Goal: Information Seeking & Learning: Learn about a topic

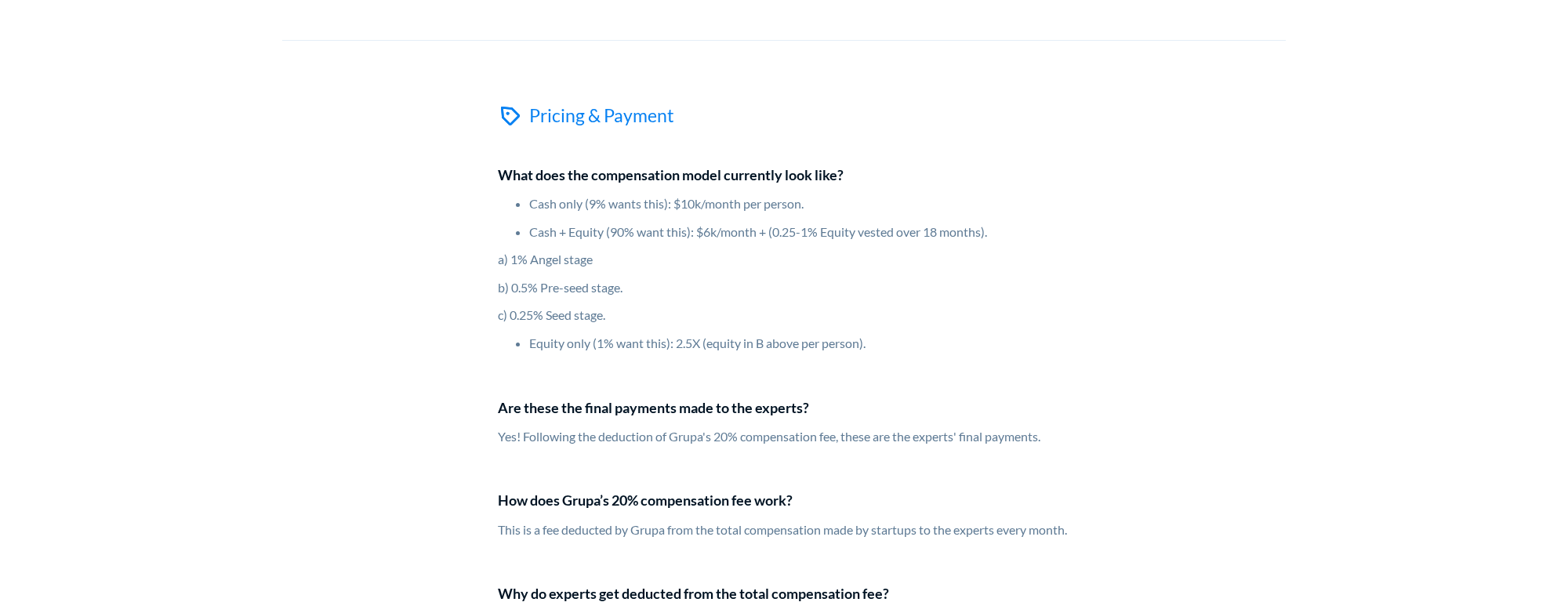
scroll to position [5266, 0]
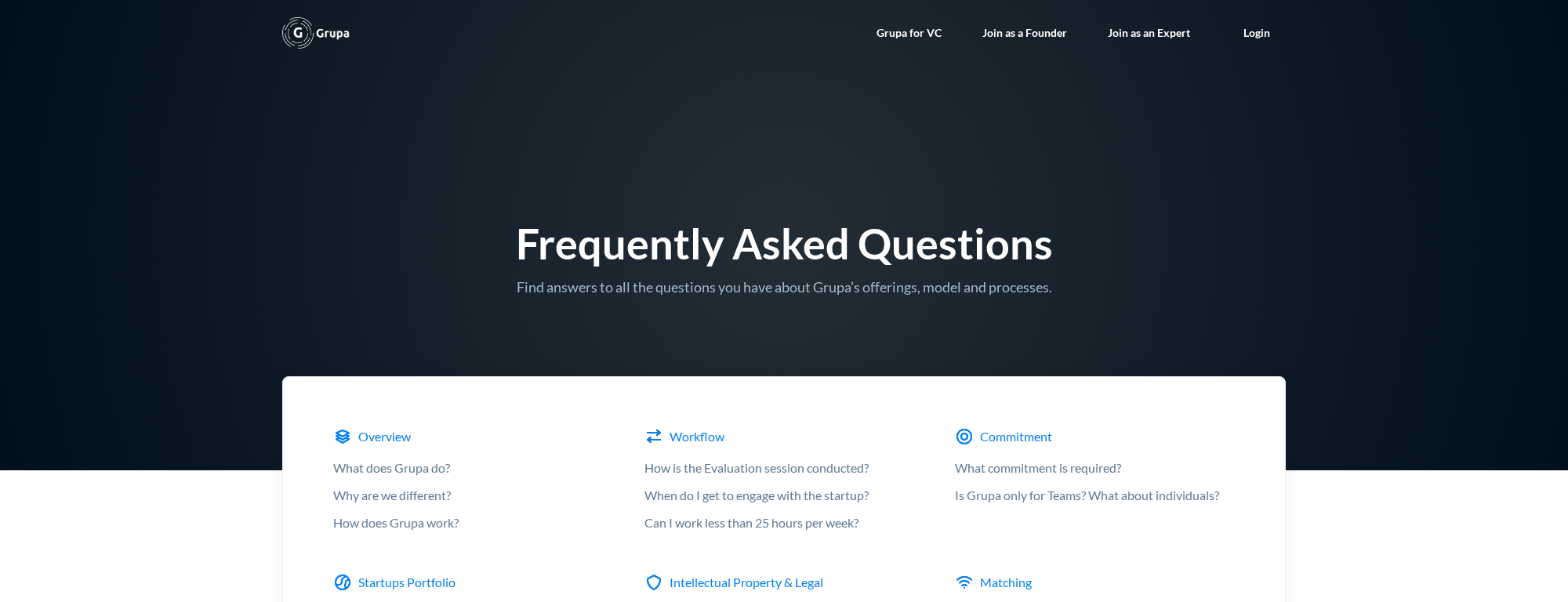
scroll to position [4550, 0]
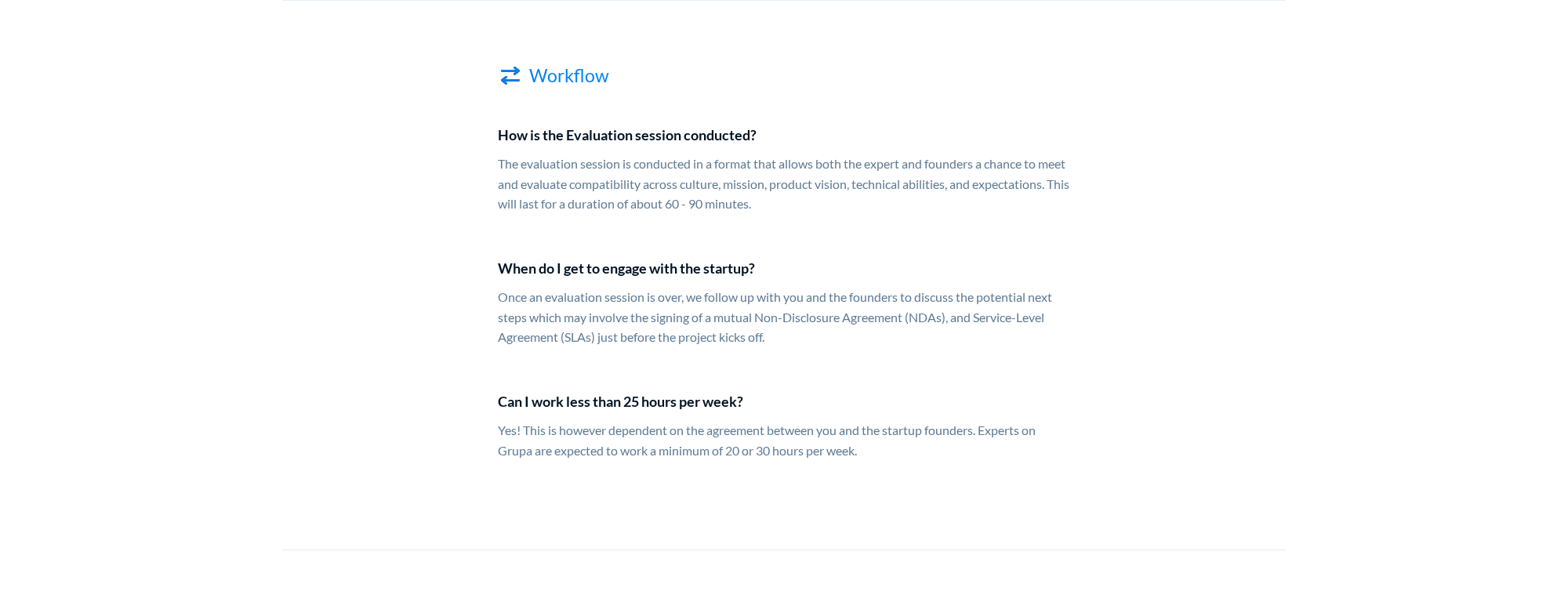
scroll to position [1953, 0]
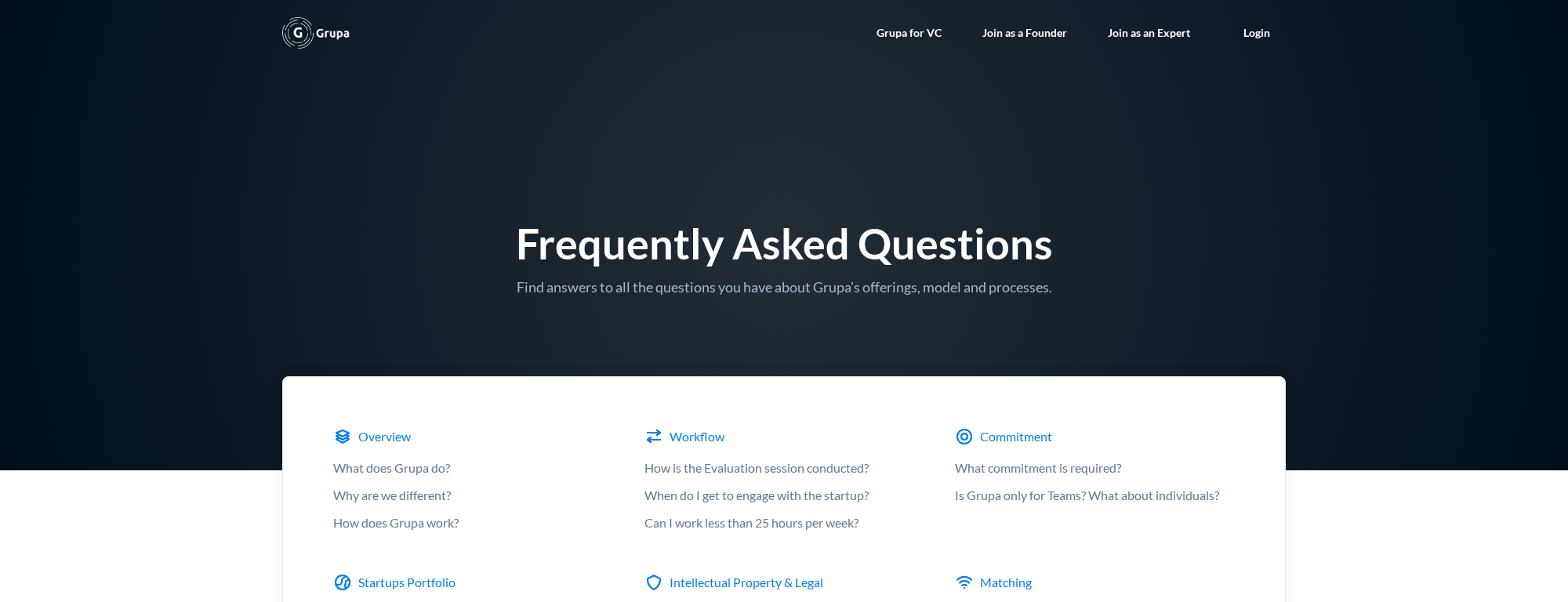
scroll to position [1304, 0]
